Goal: Transaction & Acquisition: Purchase product/service

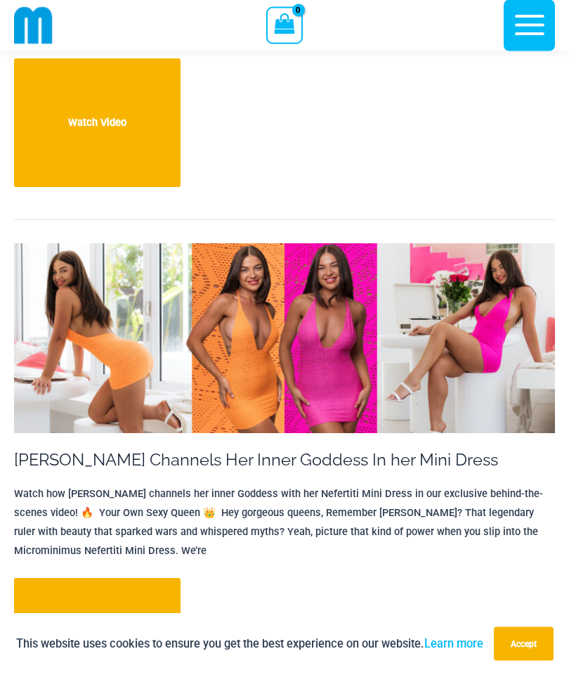
scroll to position [901, 0]
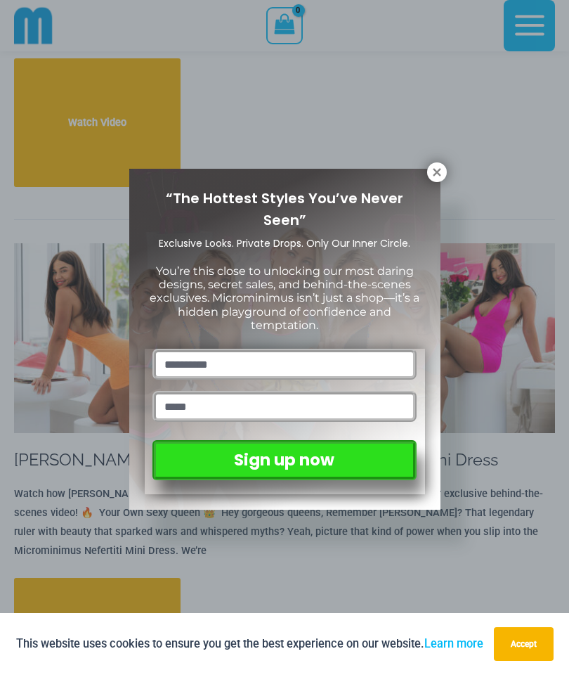
click at [431, 176] on icon at bounding box center [437, 172] width 13 height 13
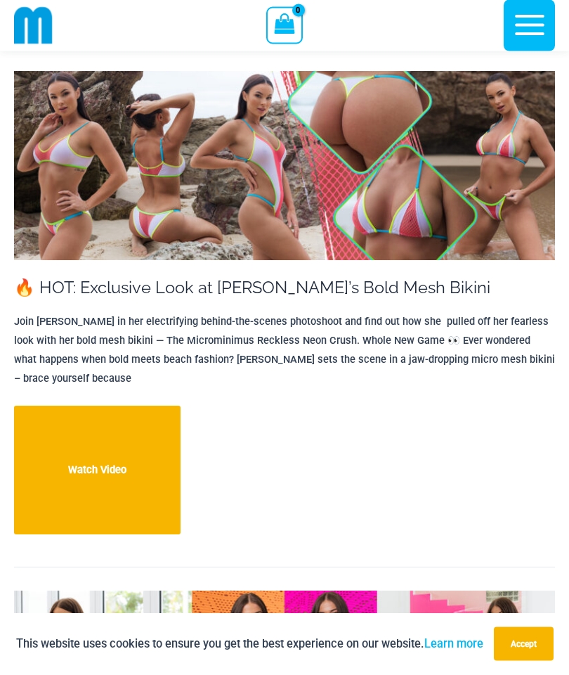
scroll to position [545, 0]
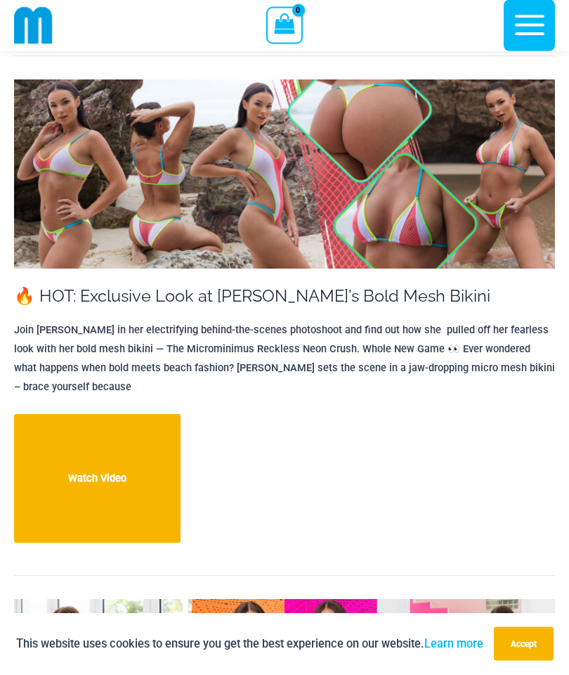
click at [384, 194] on img at bounding box center [284, 175] width 541 height 190
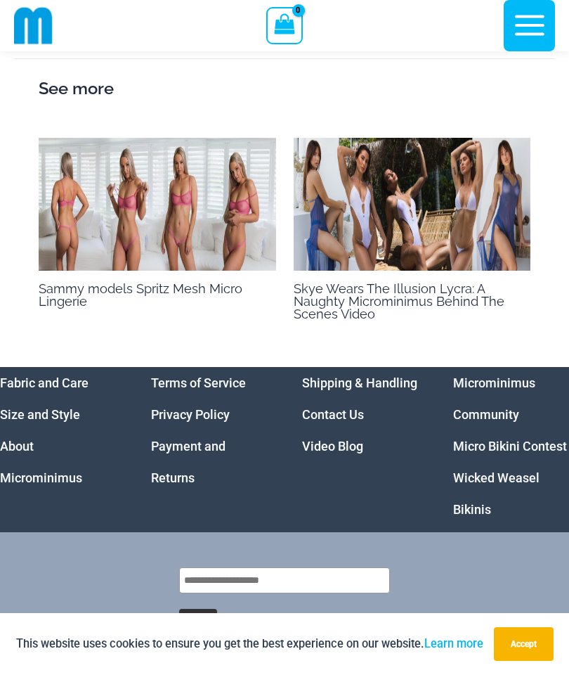
scroll to position [1299, 0]
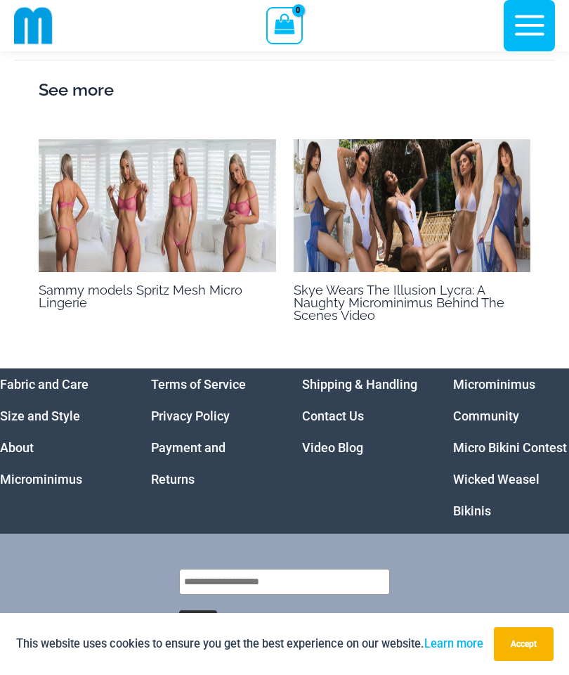
click at [227, 238] on img at bounding box center [157, 206] width 237 height 134
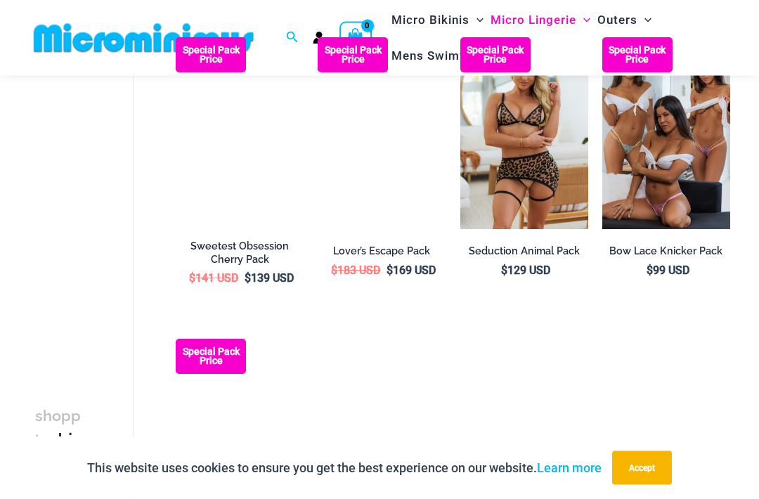
scroll to position [1054, 0]
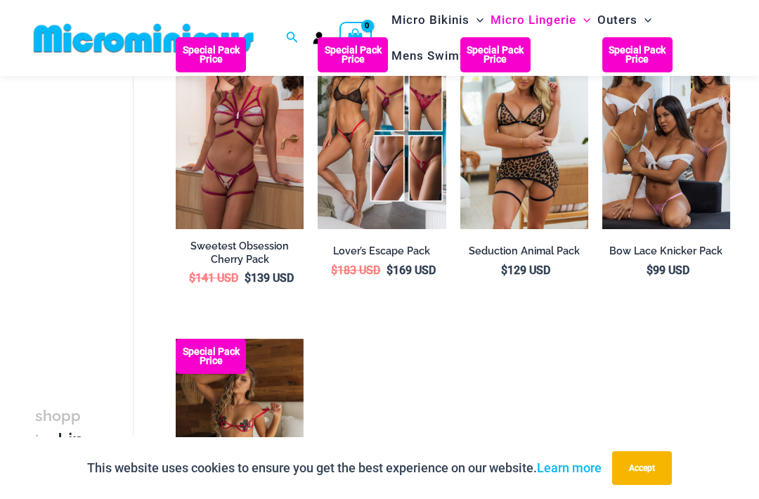
click at [176, 37] on img at bounding box center [176, 37] width 0 height 0
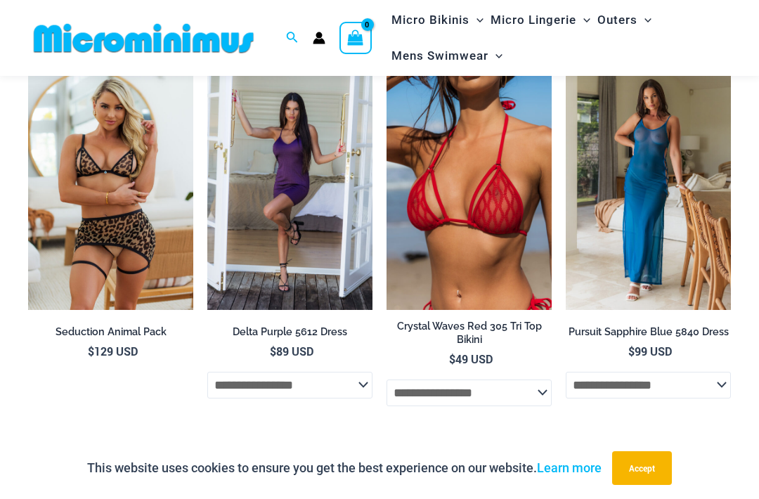
scroll to position [2465, 0]
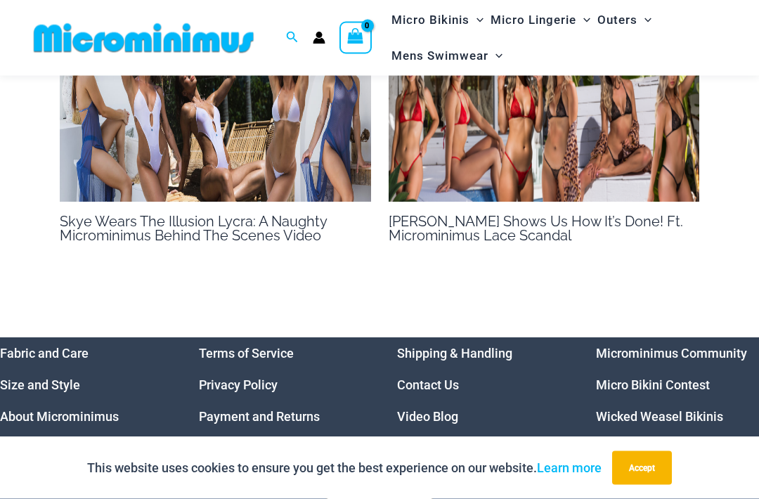
scroll to position [1211, 0]
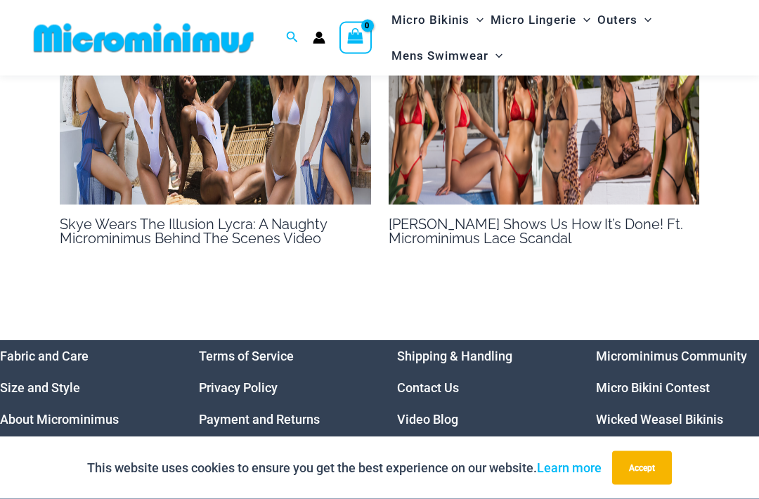
click at [561, 138] on img at bounding box center [544, 117] width 311 height 175
